Goal: Task Accomplishment & Management: Use online tool/utility

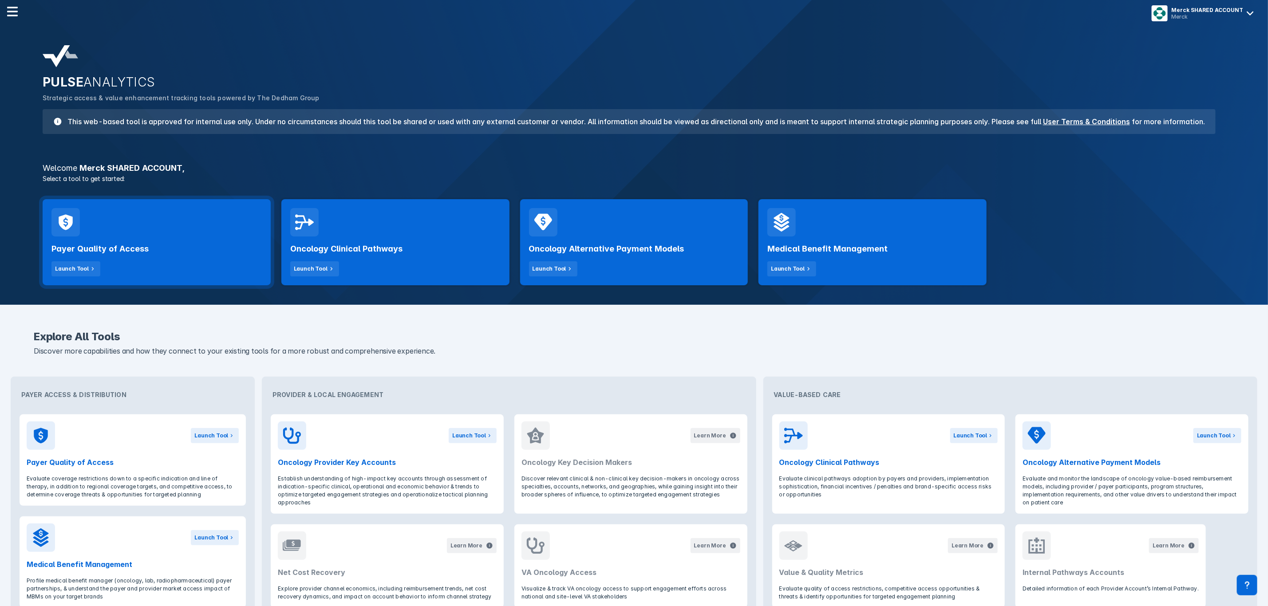
click at [168, 260] on div "Payer Quality of Access Launch Tool" at bounding box center [156, 257] width 210 height 40
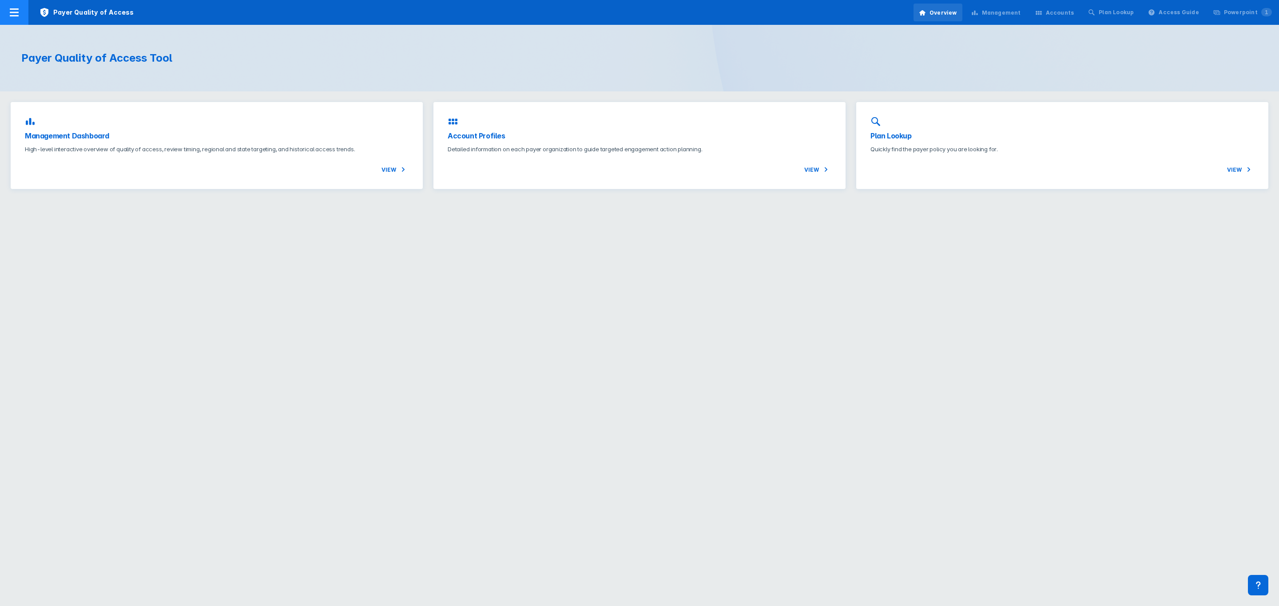
click at [23, 11] on div at bounding box center [14, 12] width 28 height 25
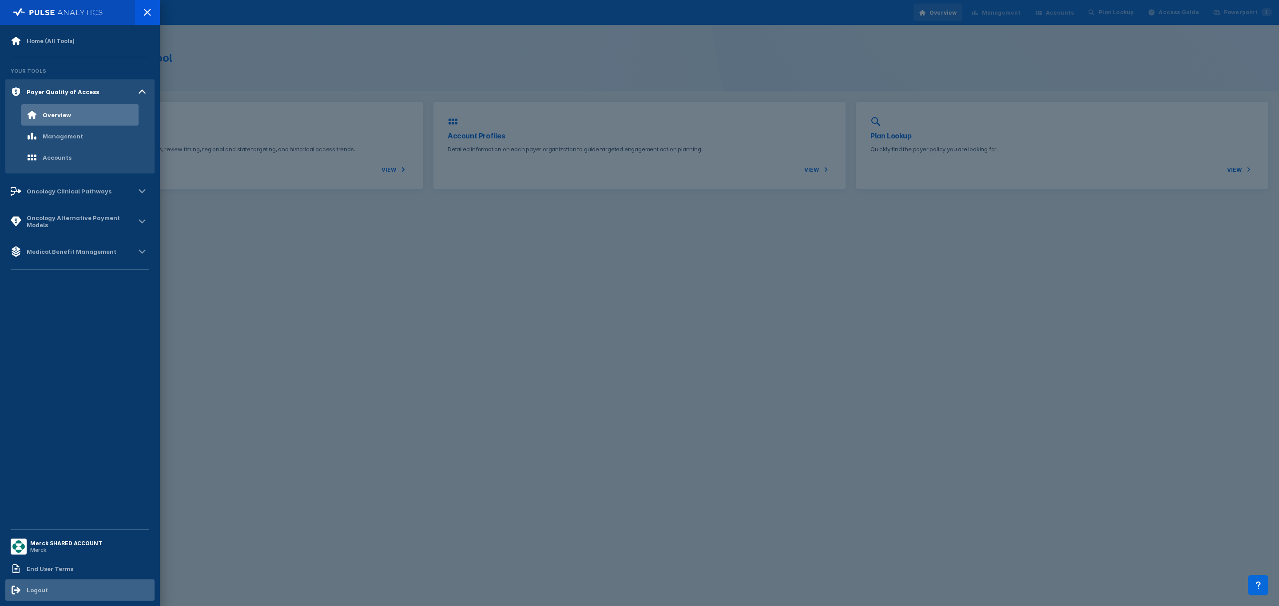
click at [53, 589] on div "Logout" at bounding box center [79, 590] width 149 height 21
